Goal: Information Seeking & Learning: Learn about a topic

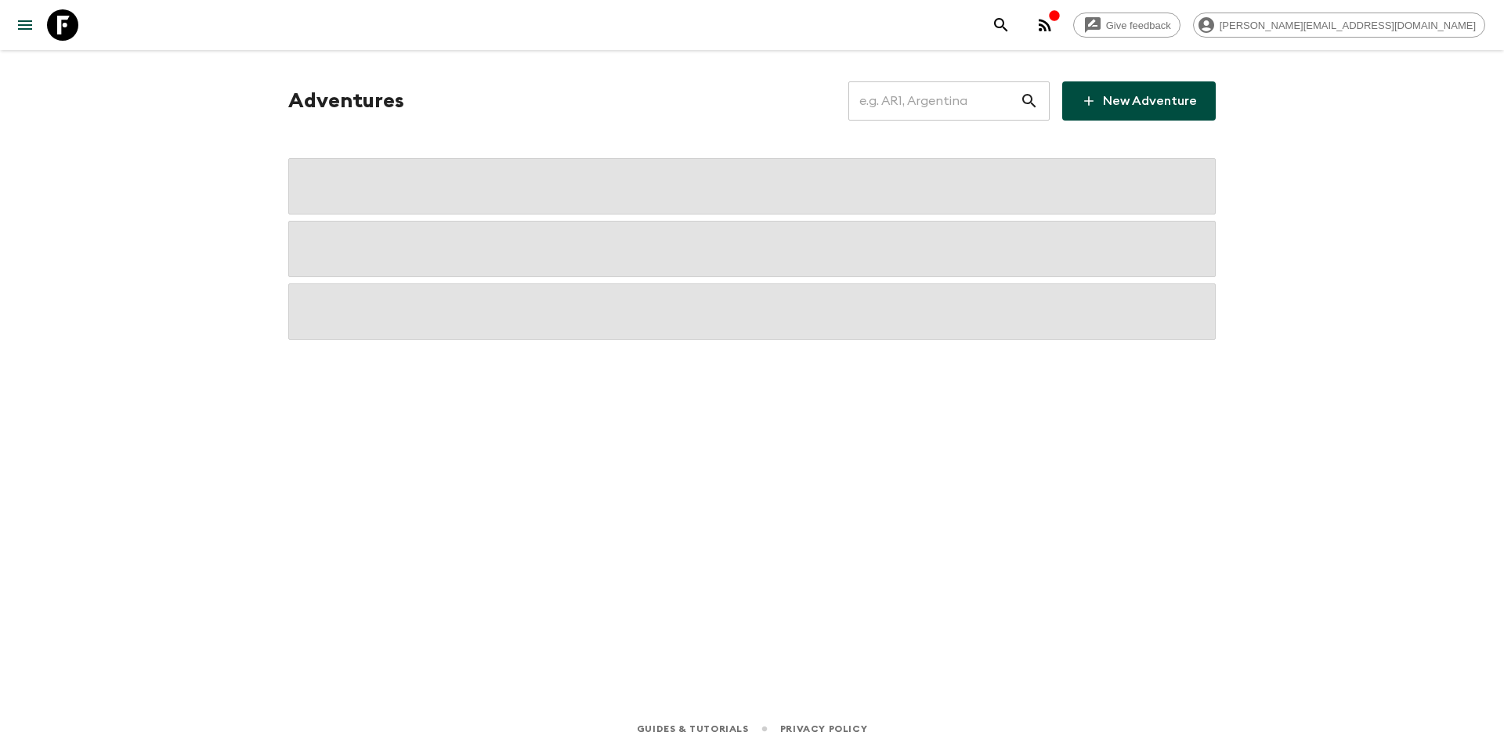
click at [931, 102] on input "text" at bounding box center [934, 101] width 172 height 44
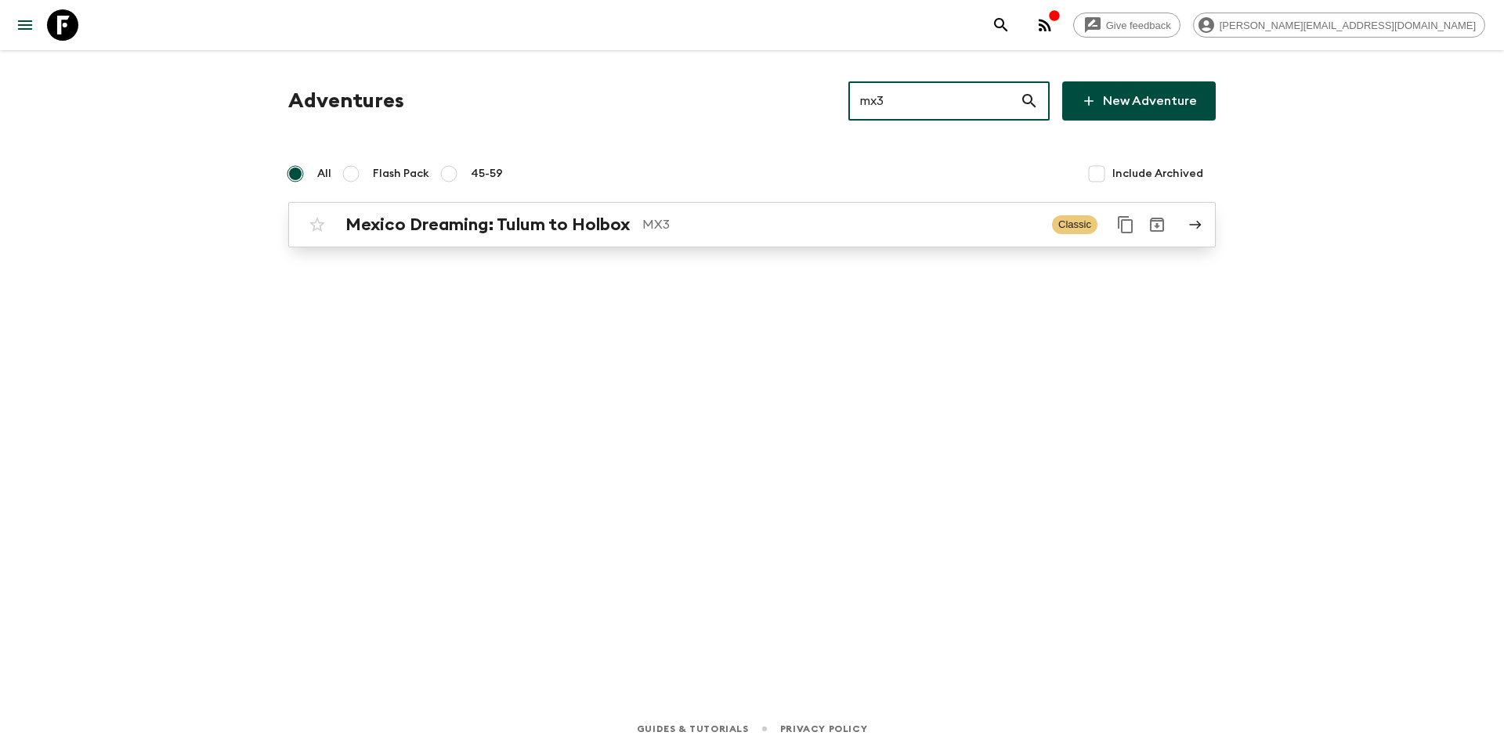
type input "mx3"
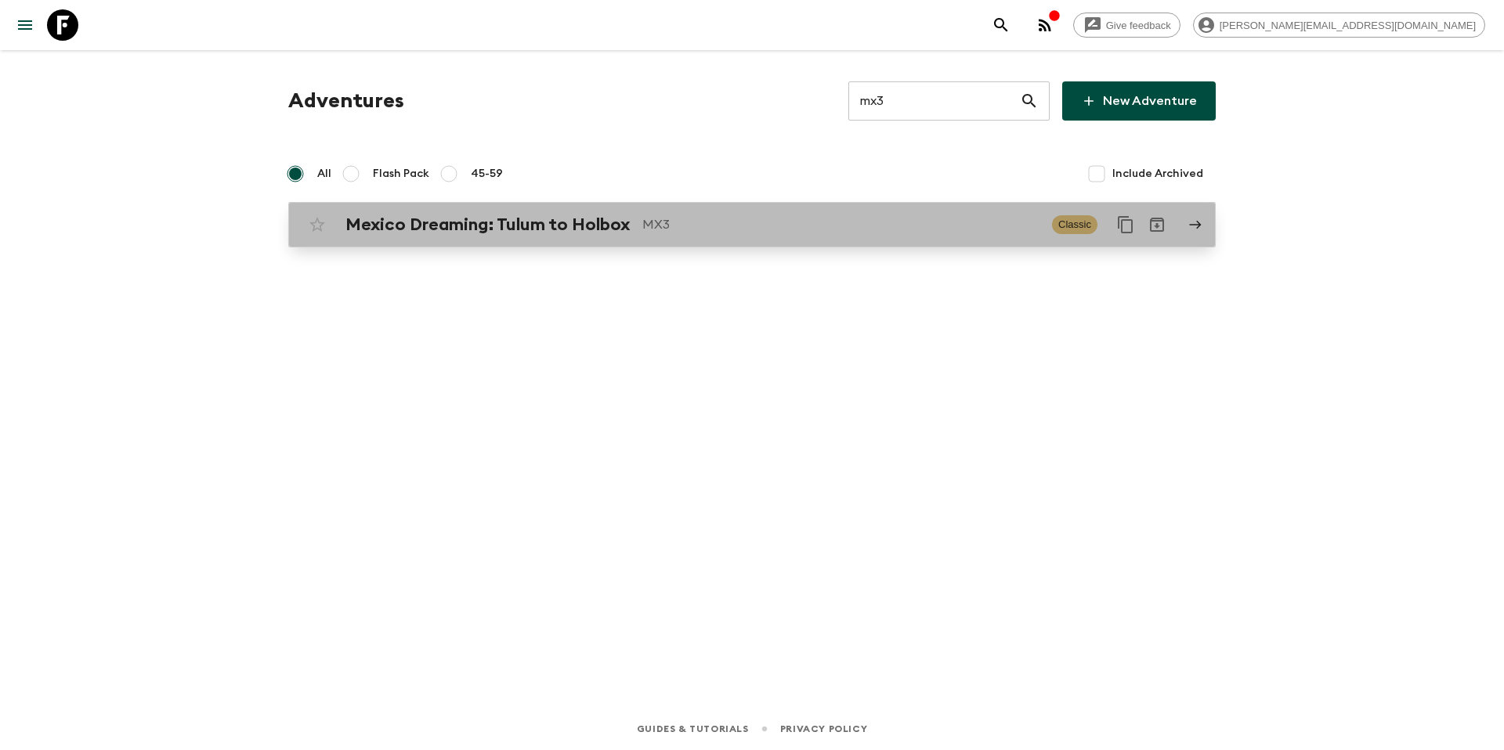
click at [813, 226] on p "MX3" at bounding box center [840, 224] width 397 height 19
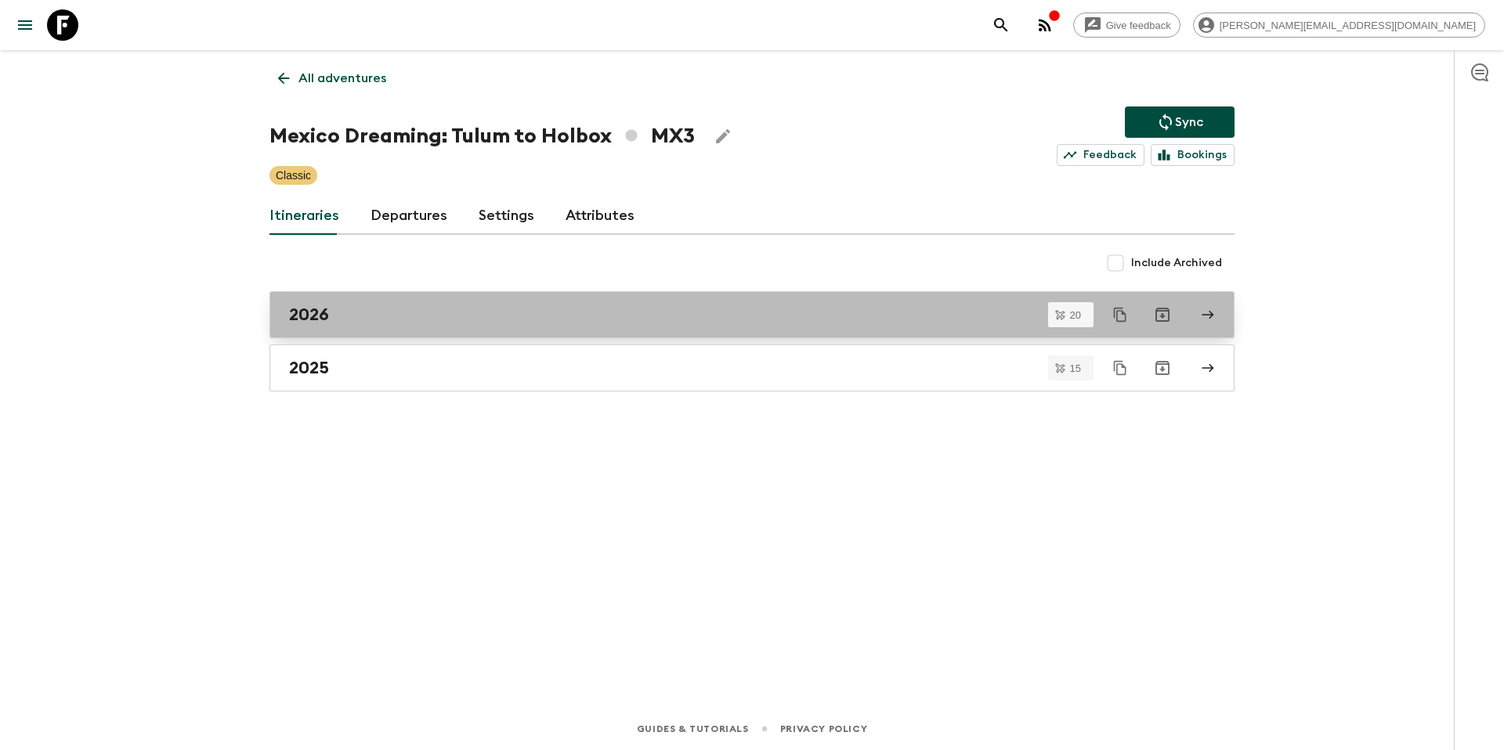
click at [433, 327] on link "2026" at bounding box center [751, 314] width 965 height 47
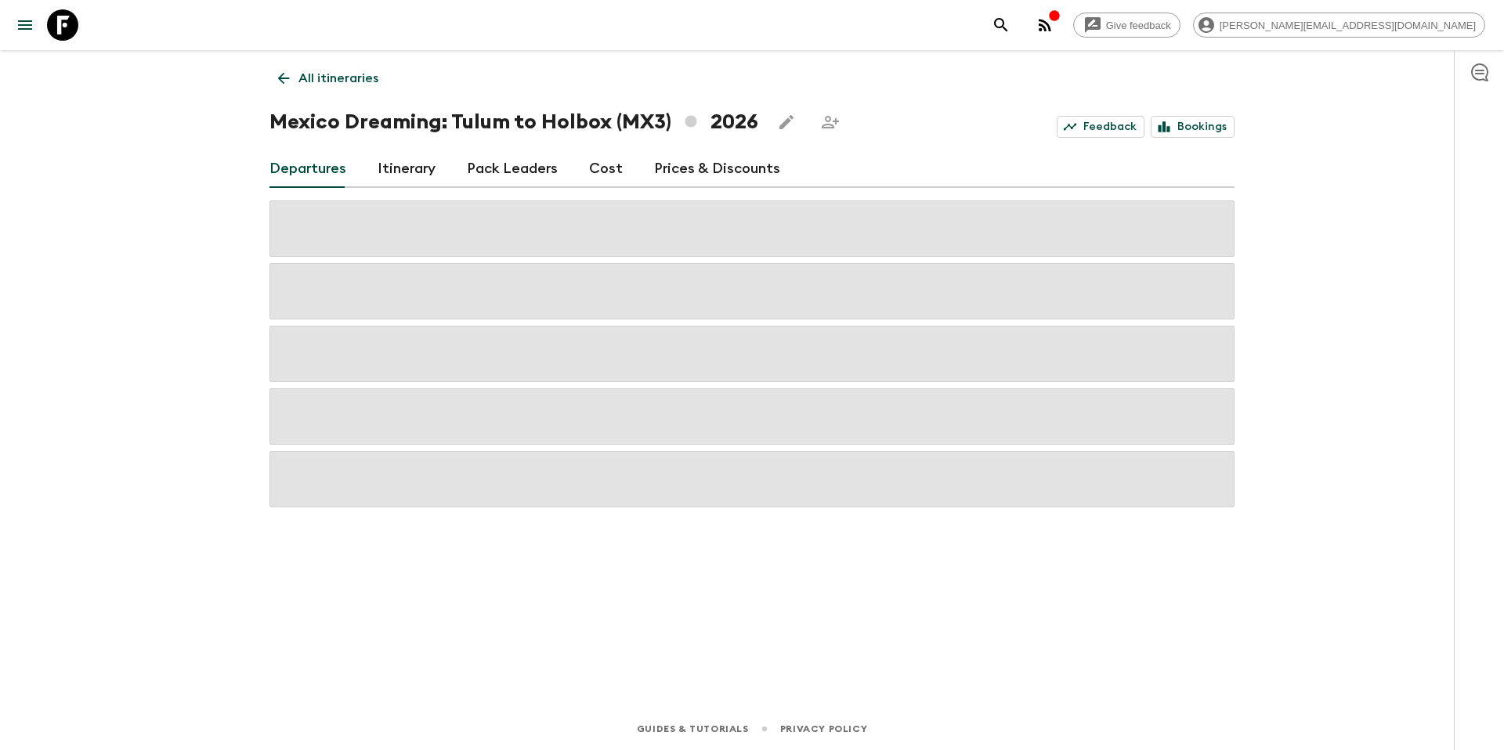
click at [743, 166] on link "Prices & Discounts" at bounding box center [717, 169] width 126 height 38
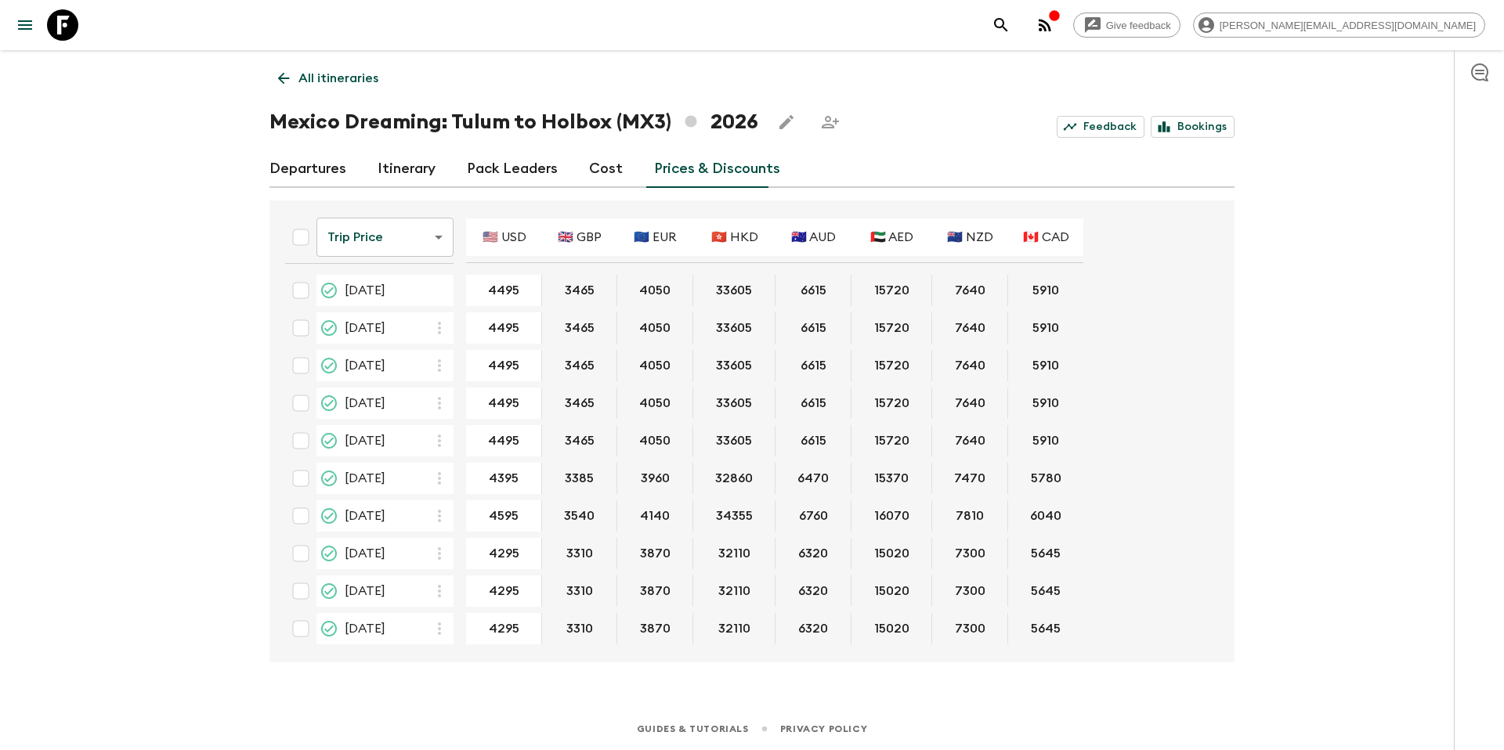
click at [611, 172] on link "Cost" at bounding box center [606, 169] width 34 height 38
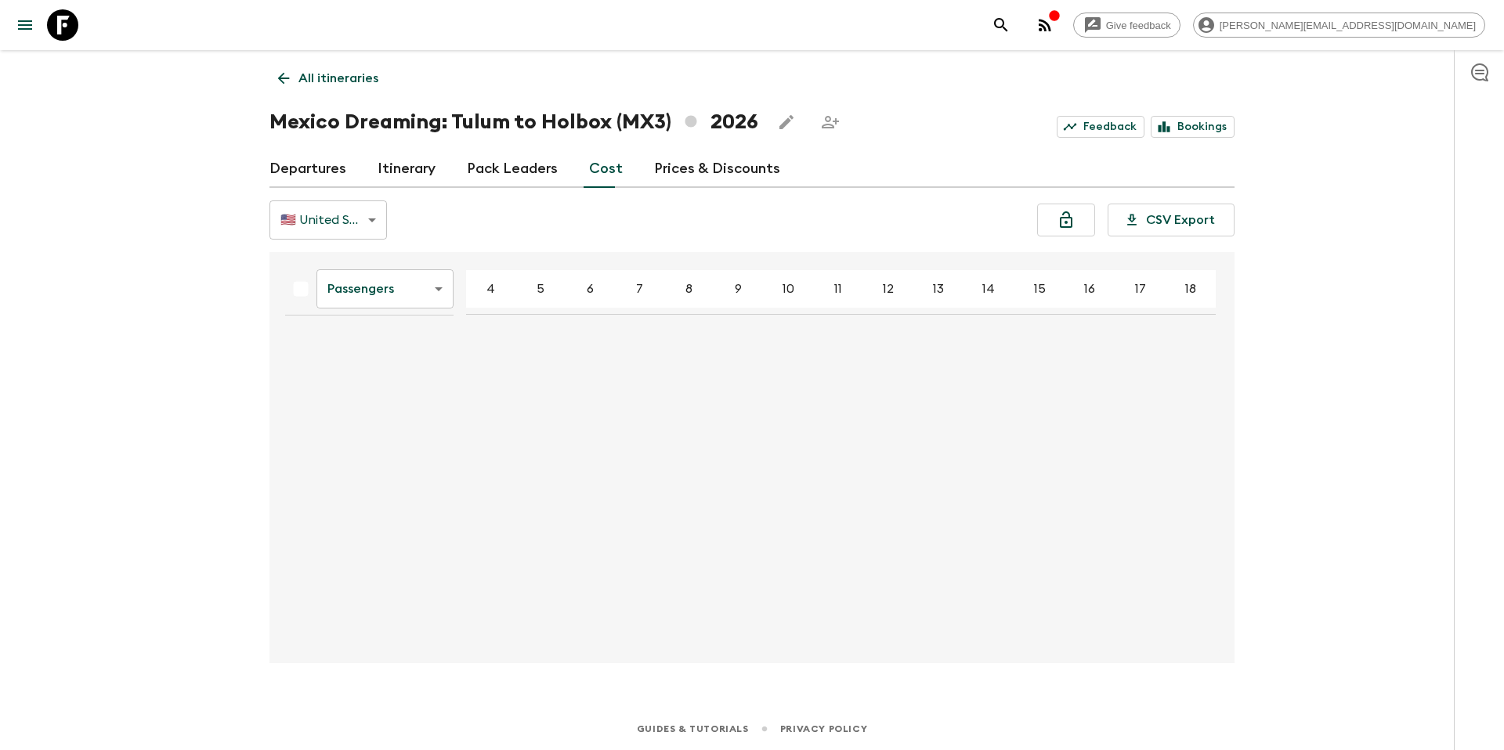
click at [406, 296] on body "Give feedback [PERSON_NAME][EMAIL_ADDRESS][DOMAIN_NAME] All itineraries Mexico …" at bounding box center [752, 375] width 1504 height 750
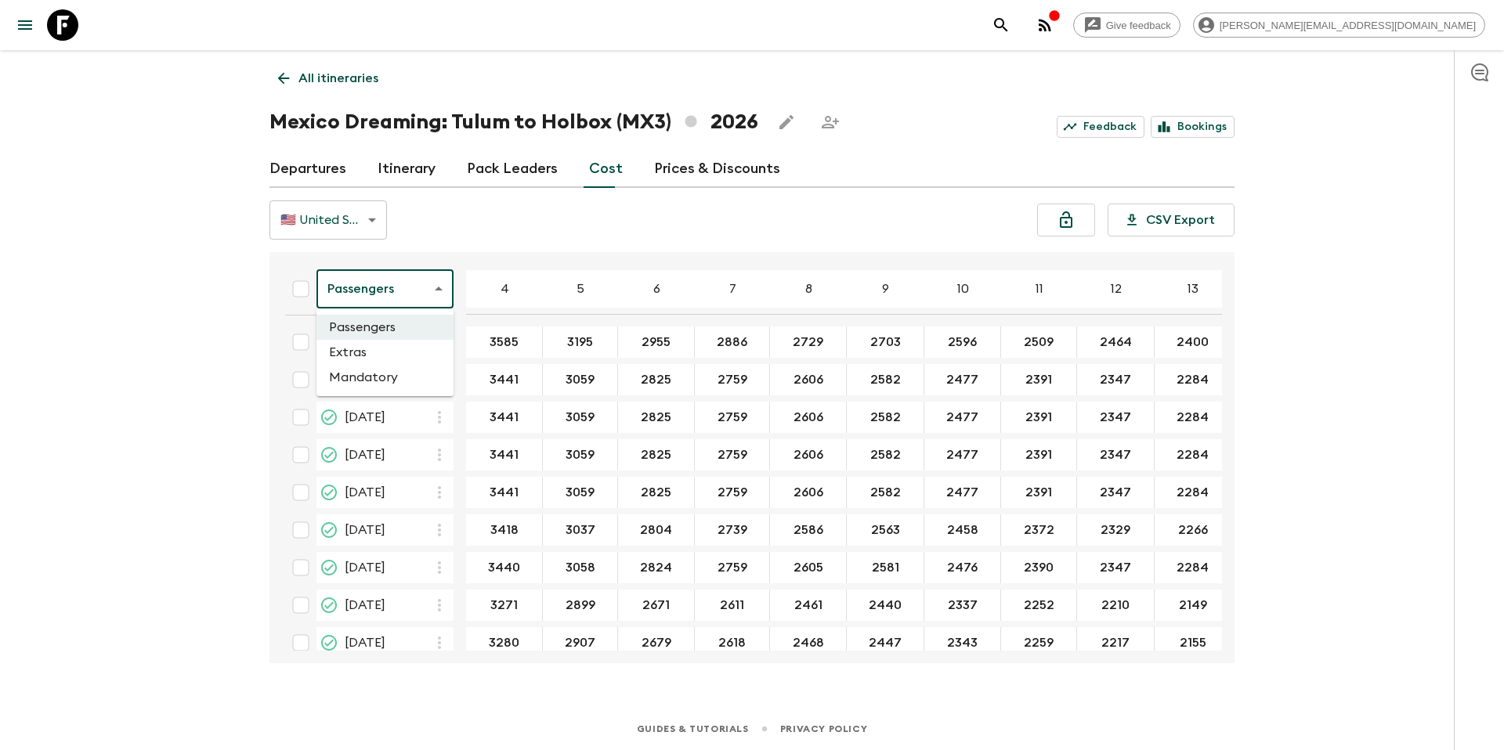
click at [389, 352] on li "Extras" at bounding box center [384, 352] width 137 height 25
